Goal: Information Seeking & Learning: Learn about a topic

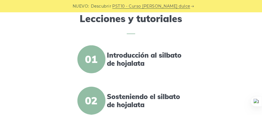
scroll to position [196, 0]
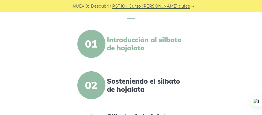
click at [116, 41] on font "Introducción al silbato de hojalata" at bounding box center [144, 44] width 75 height 17
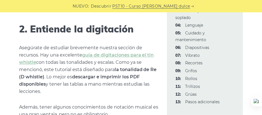
scroll to position [533, 0]
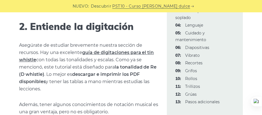
click at [121, 52] on font "guía de digitaciones para el tin whistle" at bounding box center [86, 56] width 135 height 13
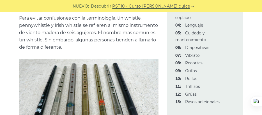
scroll to position [1136, 0]
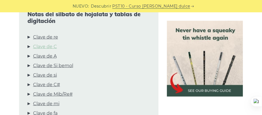
click at [48, 37] on font "Clave de re" at bounding box center [45, 36] width 25 height 5
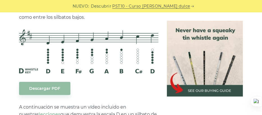
scroll to position [1081, 0]
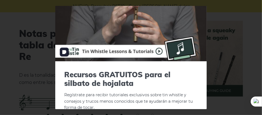
scroll to position [0, 0]
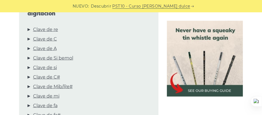
scroll to position [204, 0]
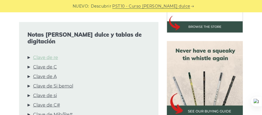
click at [50, 55] on font "Clave de re" at bounding box center [45, 57] width 25 height 5
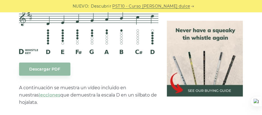
scroll to position [1089, 0]
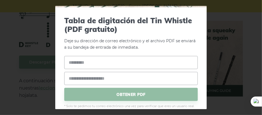
scroll to position [82, 0]
